Goal: Complete application form

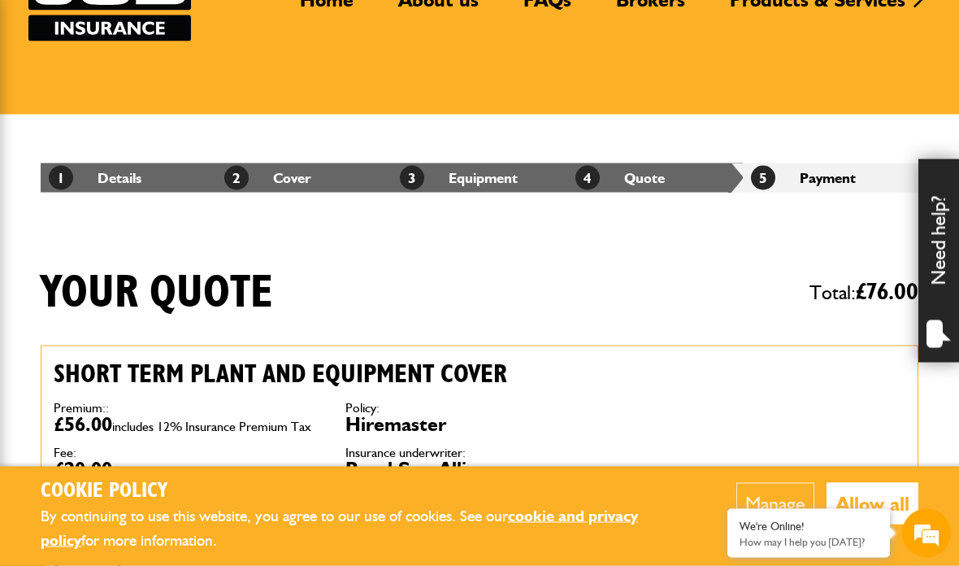
scroll to position [111, 0]
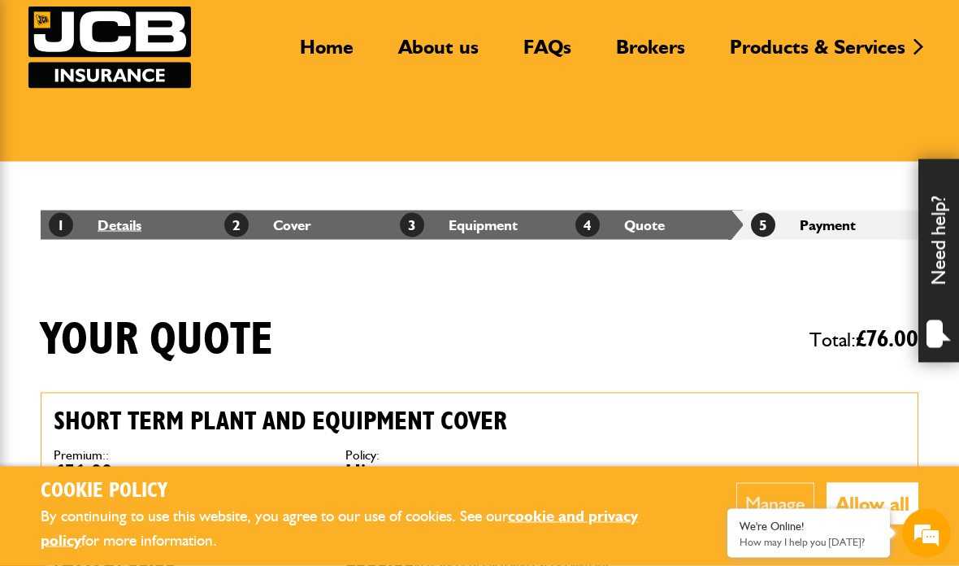
click at [64, 222] on span "1" at bounding box center [61, 225] width 24 height 24
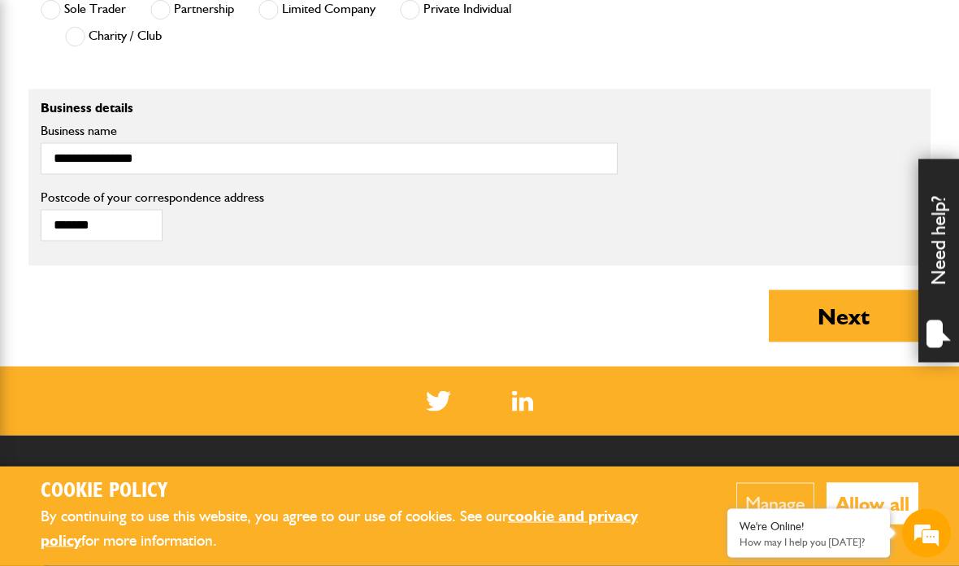
scroll to position [1205, 0]
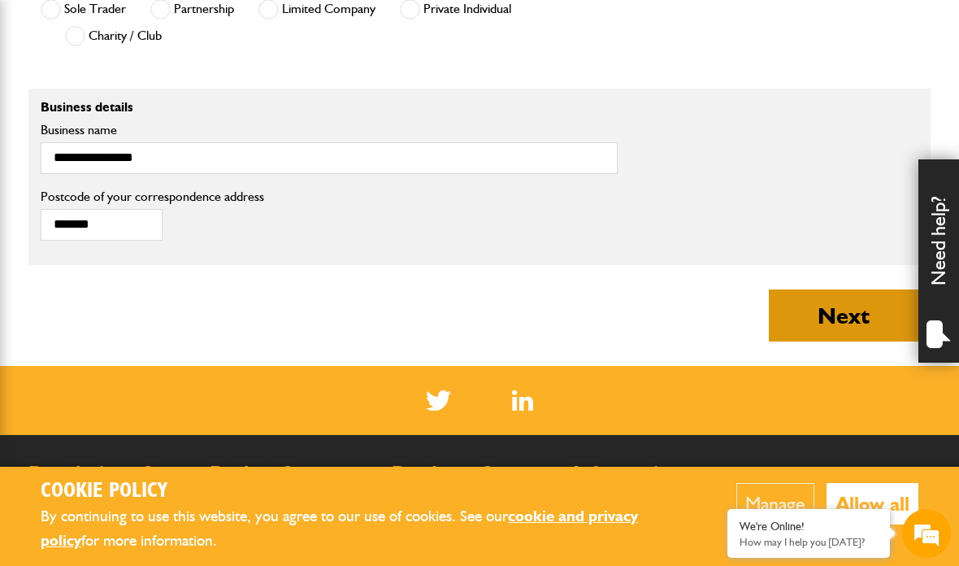
click at [832, 312] on button "Next" at bounding box center [844, 315] width 150 height 52
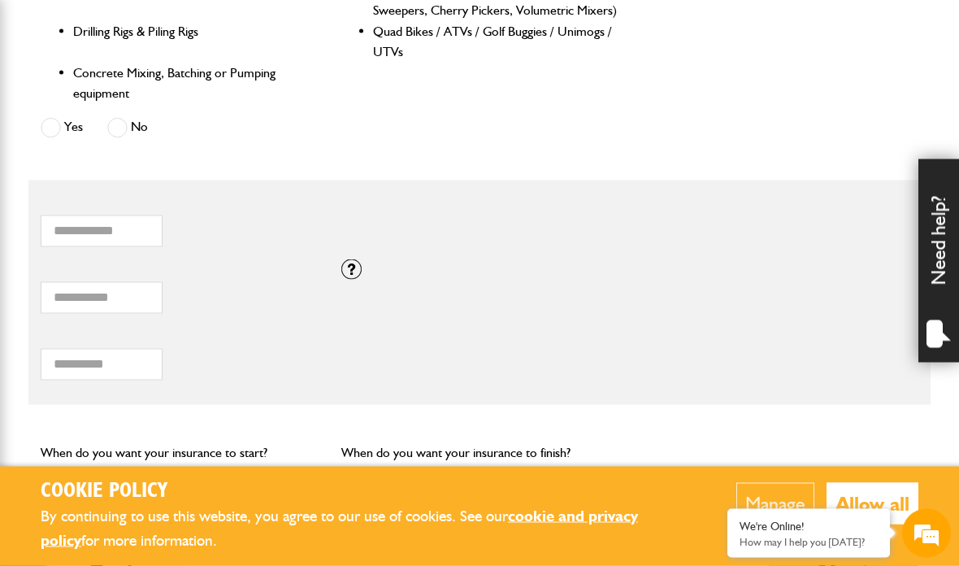
scroll to position [979, 0]
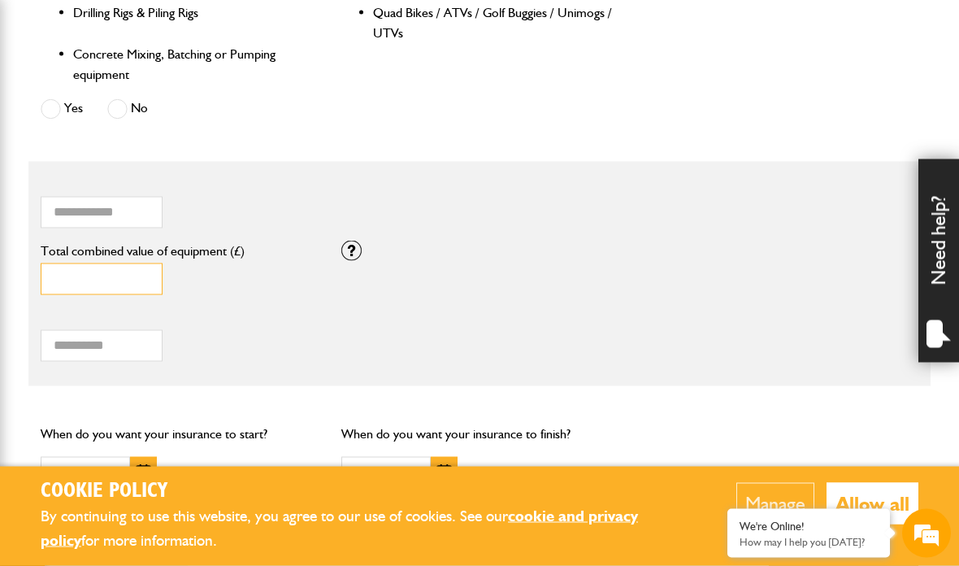
click at [137, 280] on input "*****" at bounding box center [102, 279] width 122 height 32
type input "*"
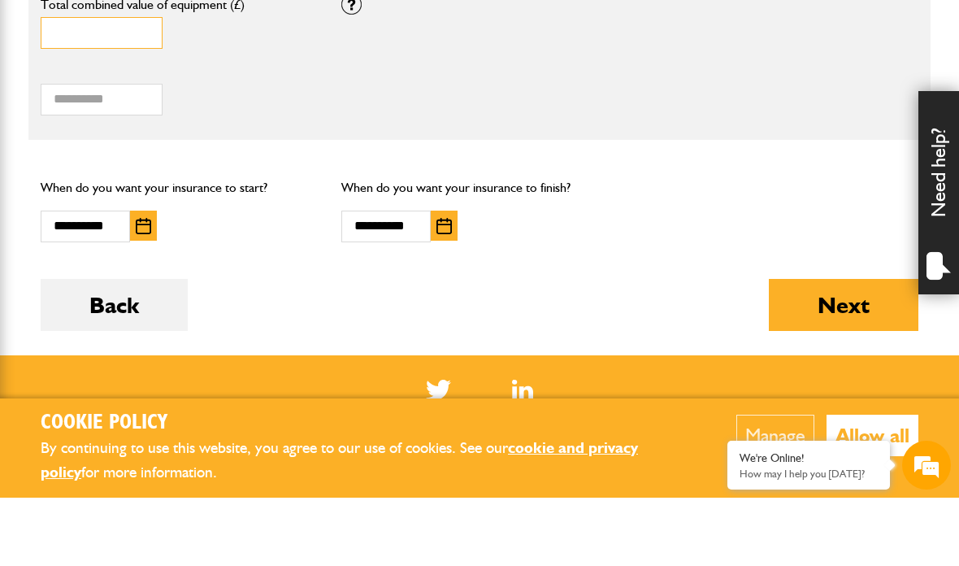
scroll to position [1161, 0]
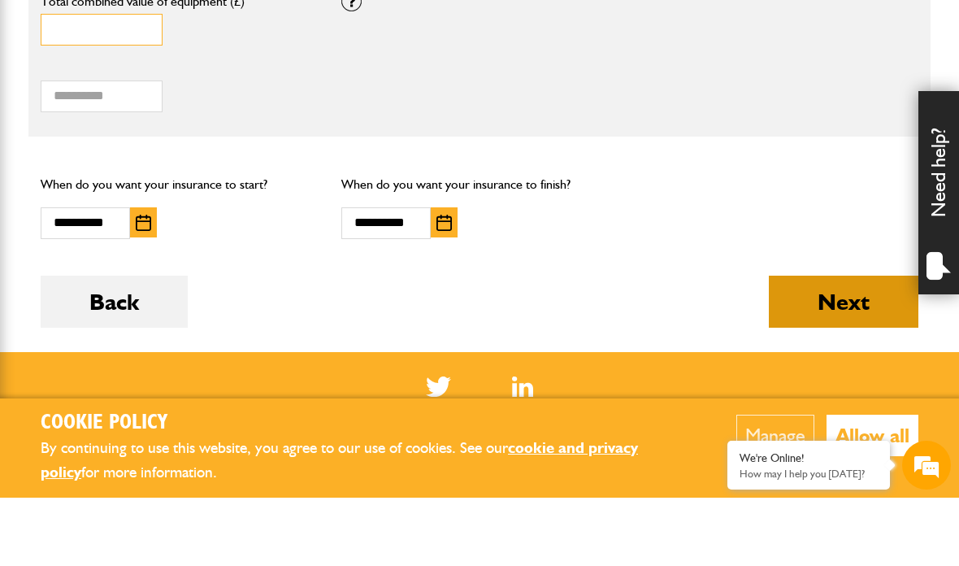
type input "*****"
click at [824, 344] on button "Next" at bounding box center [844, 370] width 150 height 52
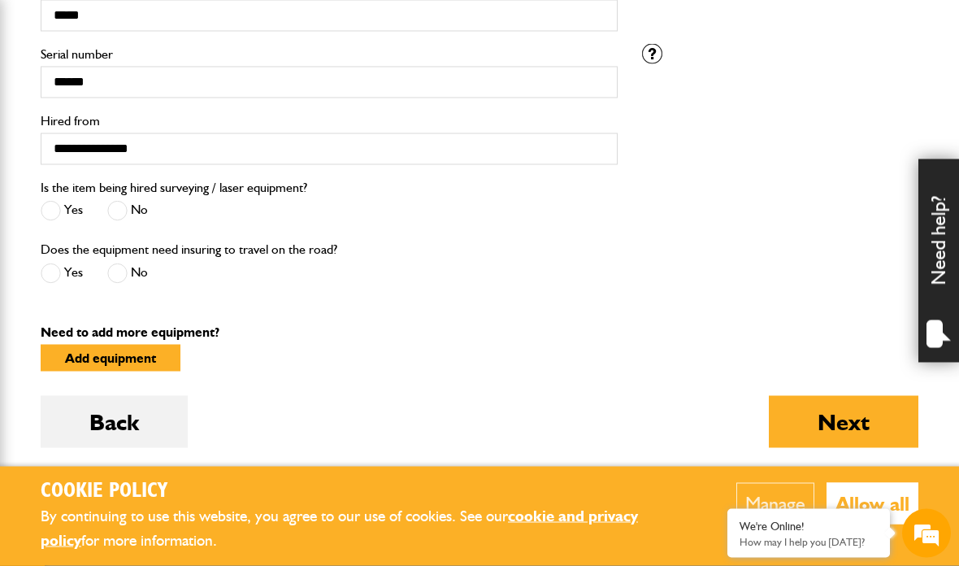
scroll to position [612, 0]
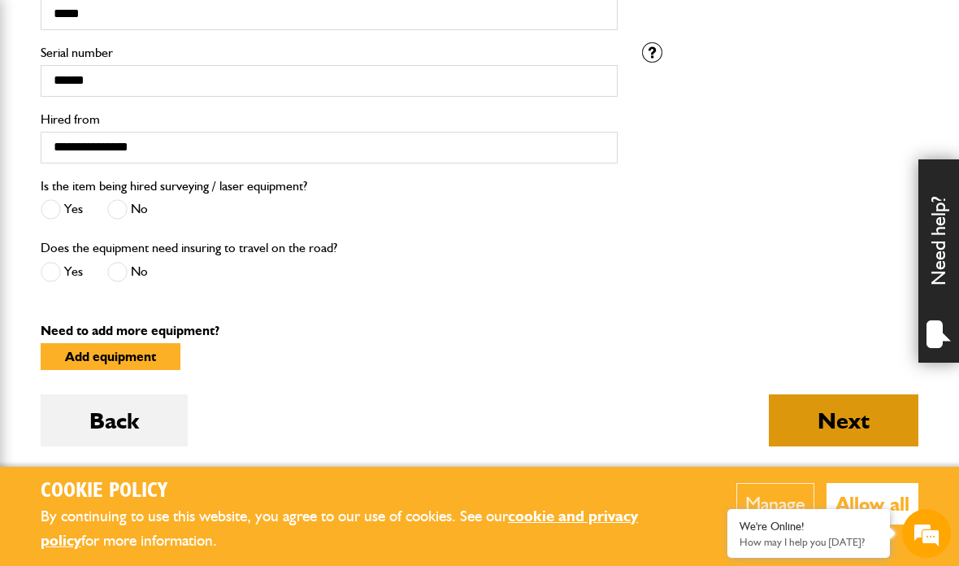
click at [845, 421] on button "Next" at bounding box center [844, 420] width 150 height 52
